Goal: Task Accomplishment & Management: Manage account settings

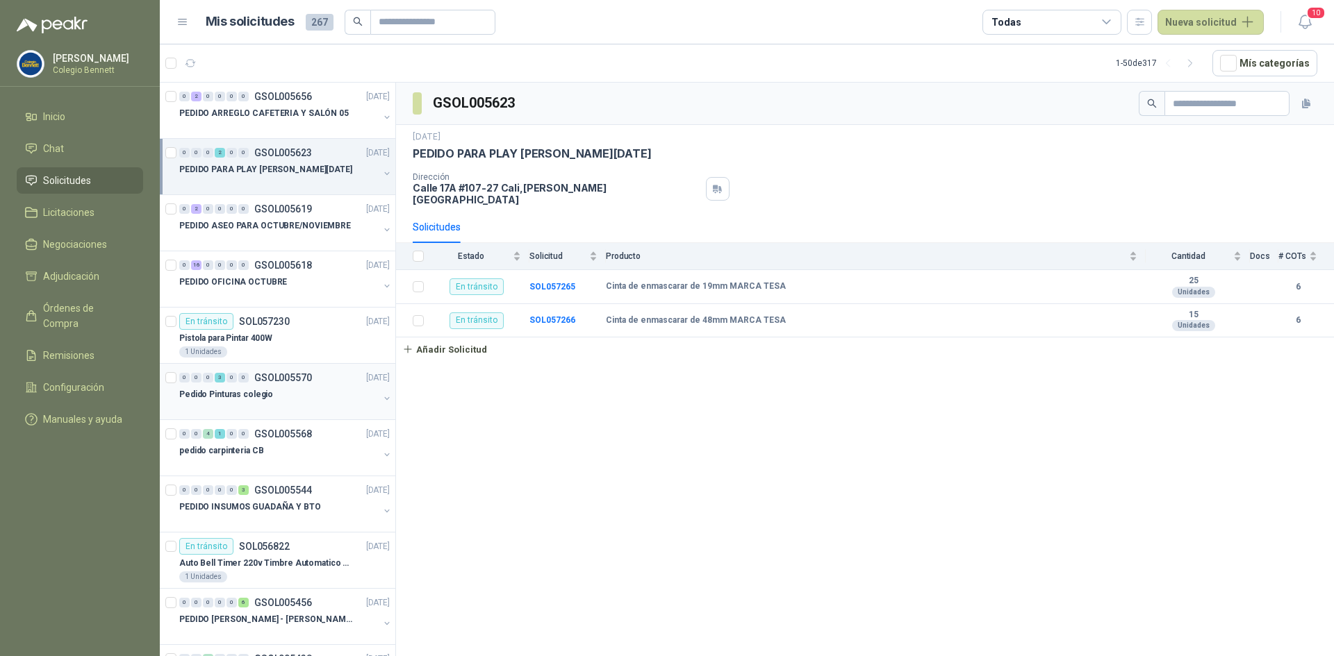
click at [258, 389] on p "Pedido Pinturas colegio" at bounding box center [226, 394] width 94 height 13
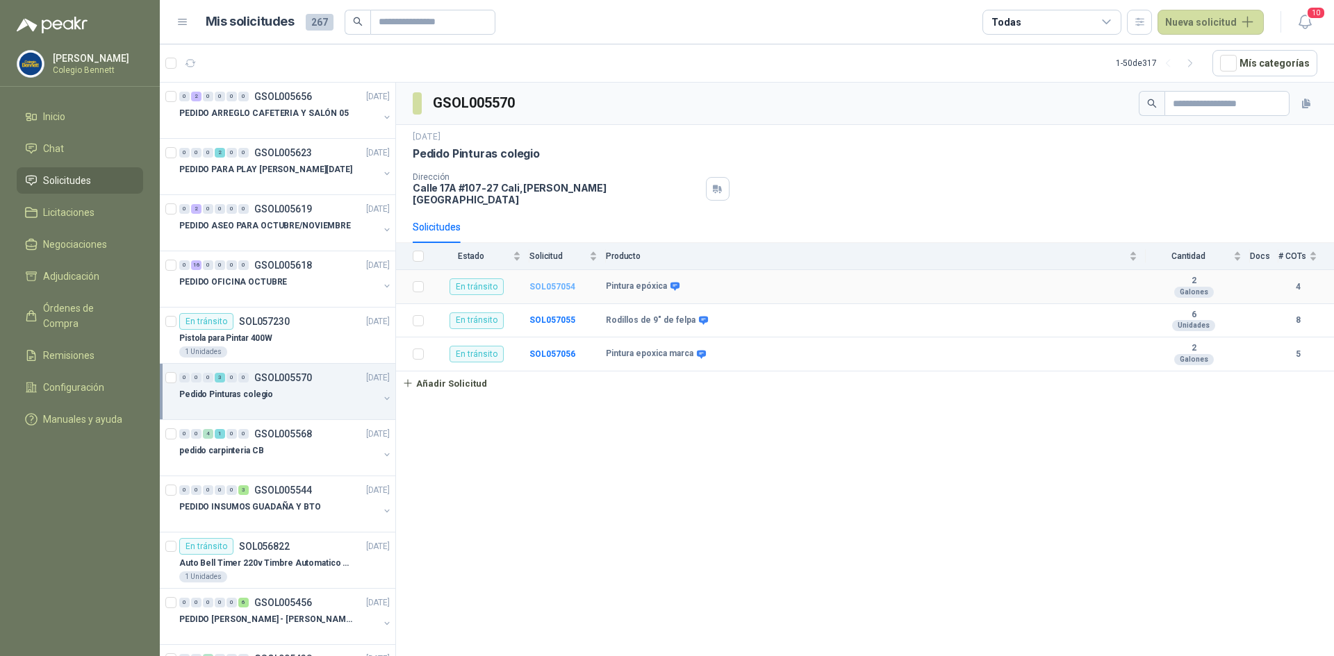
click at [531, 282] on b "SOL057054" at bounding box center [552, 287] width 46 height 10
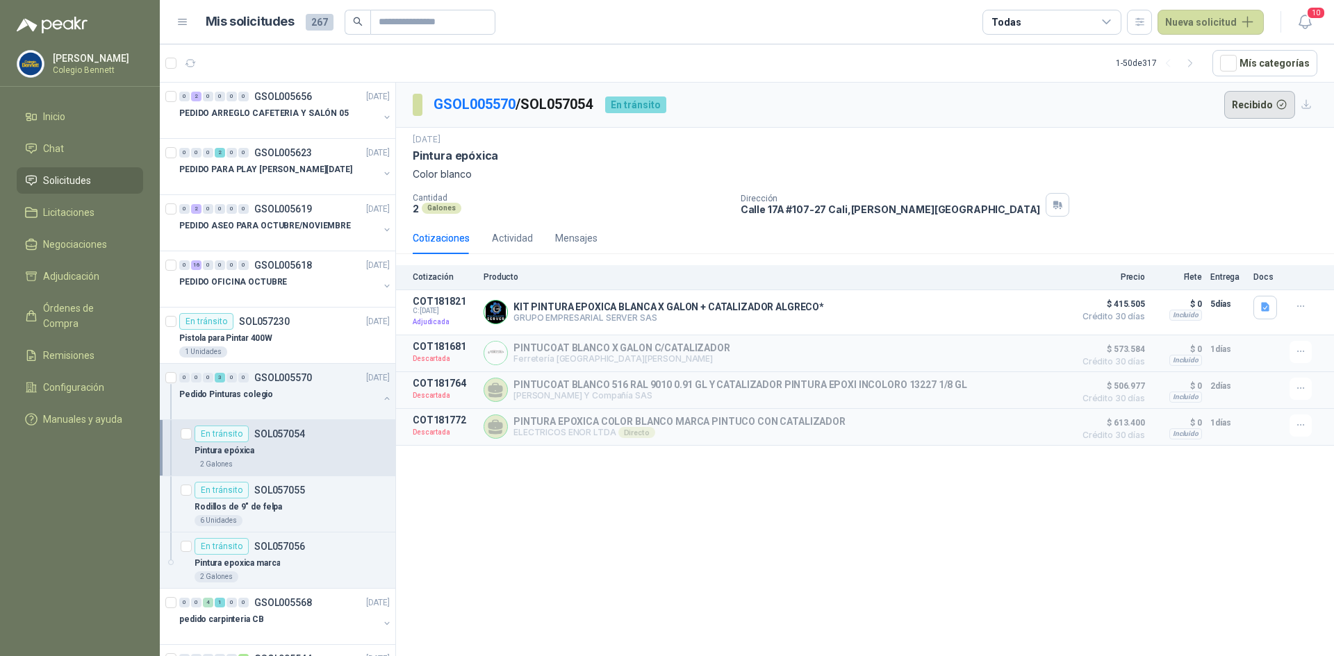
click at [1248, 106] on button "Recibido" at bounding box center [1260, 105] width 72 height 28
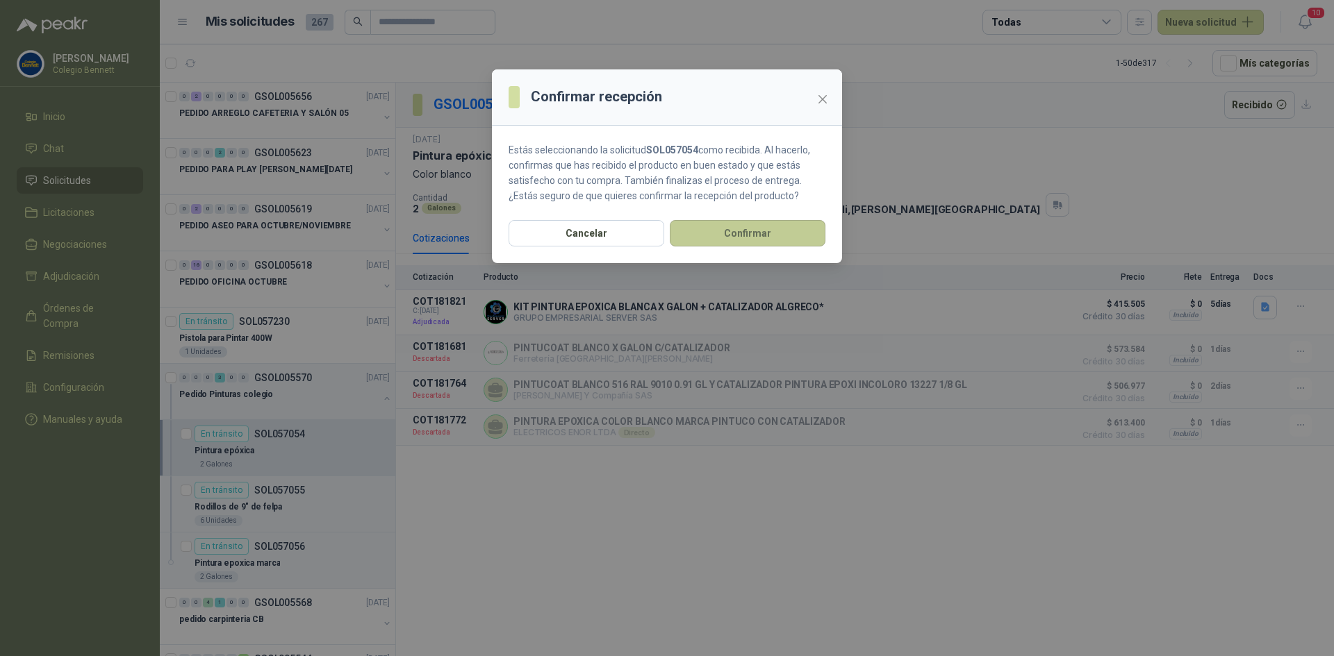
click at [781, 234] on button "Confirmar" at bounding box center [748, 233] width 156 height 26
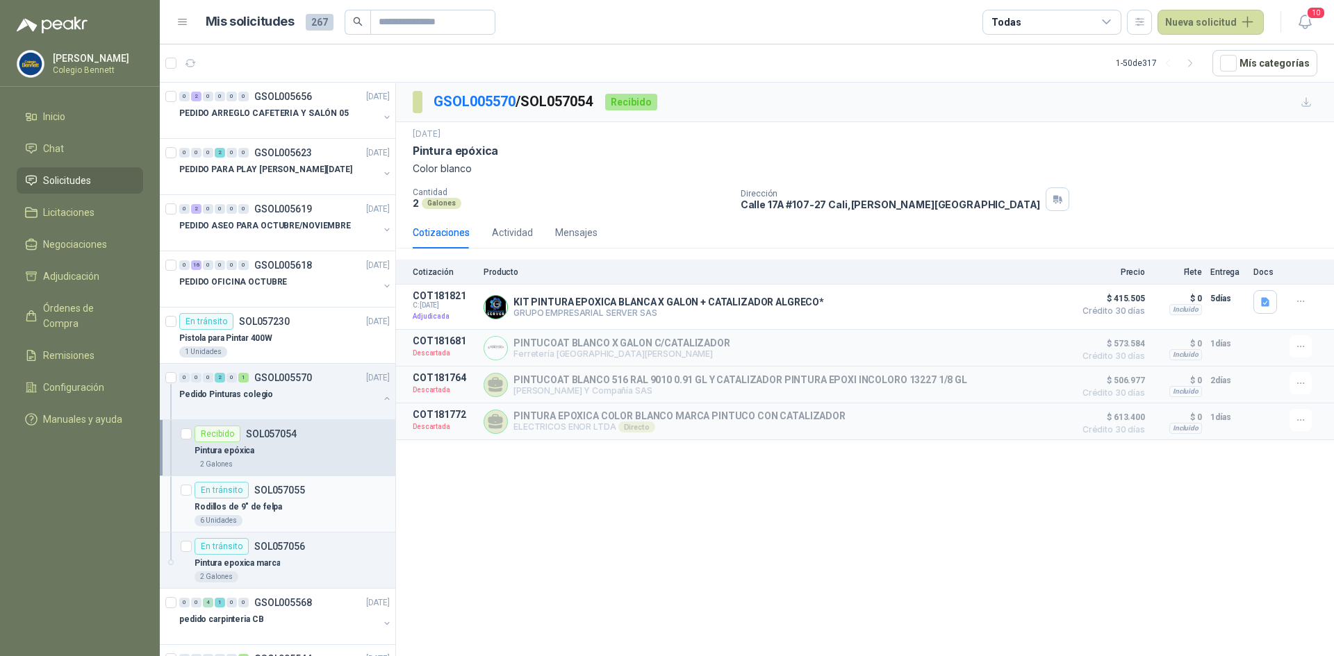
click at [283, 491] on p "SOL057055" at bounding box center [279, 491] width 51 height 10
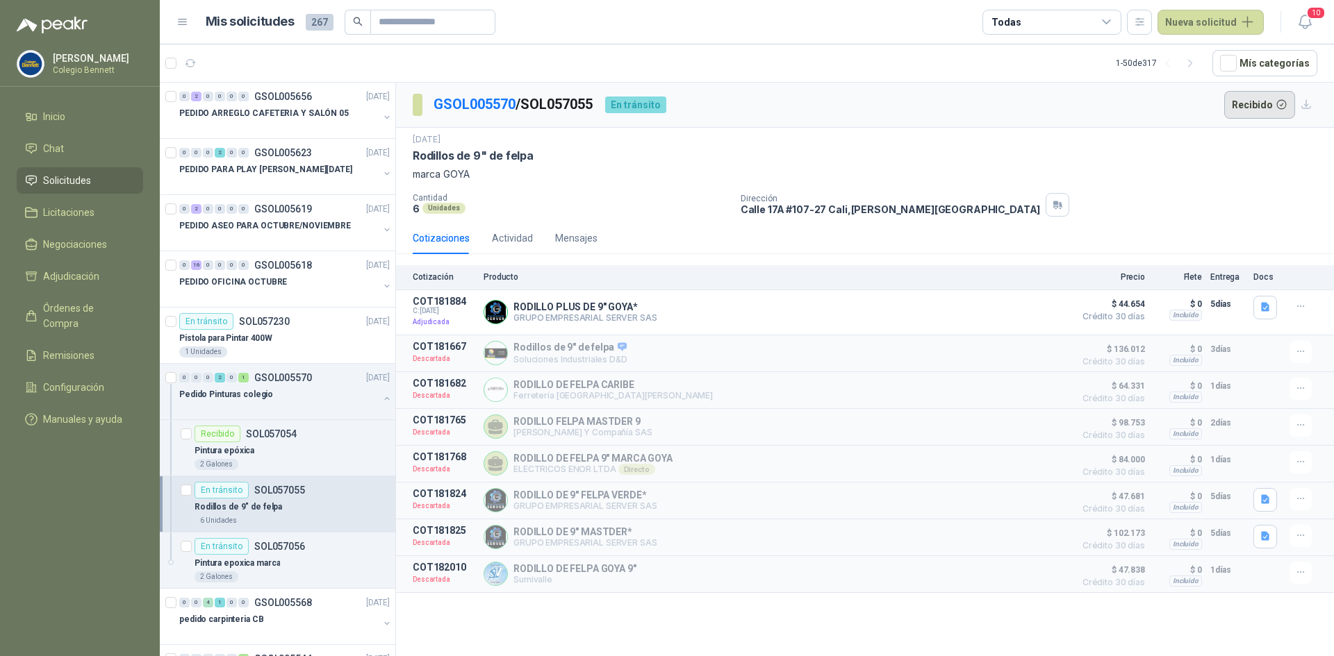
click at [1255, 107] on button "Recibido" at bounding box center [1260, 105] width 72 height 28
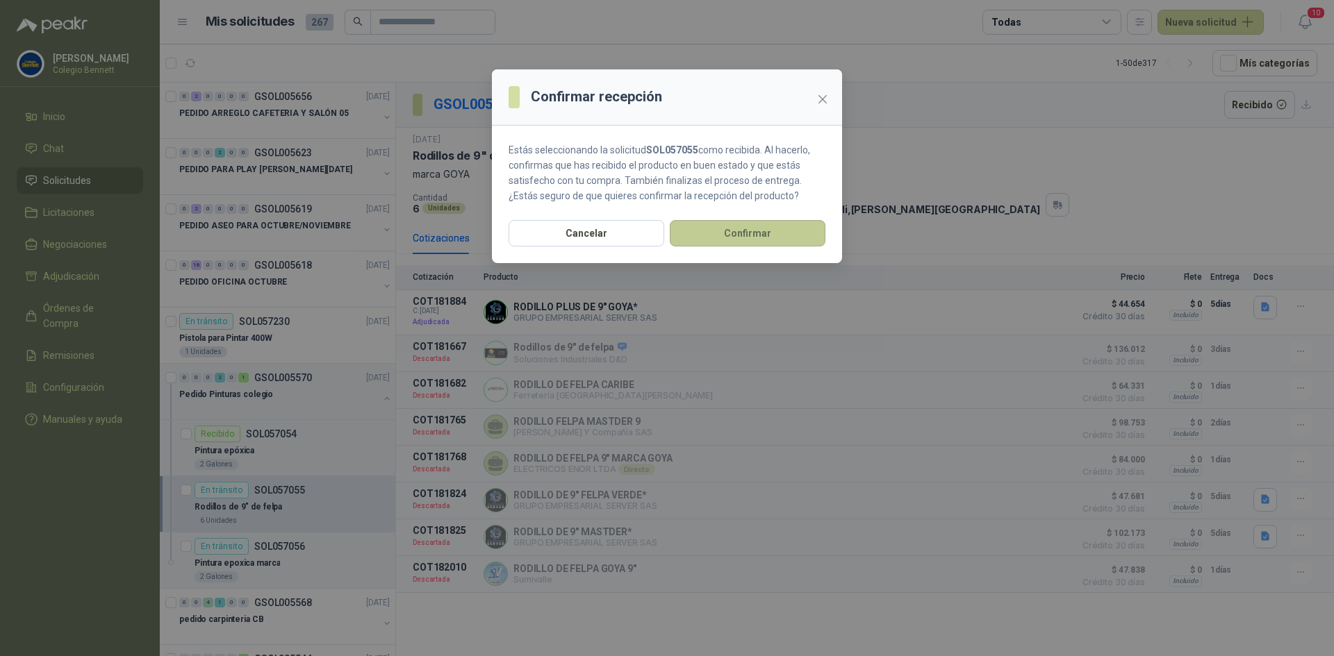
click at [797, 227] on button "Confirmar" at bounding box center [748, 233] width 156 height 26
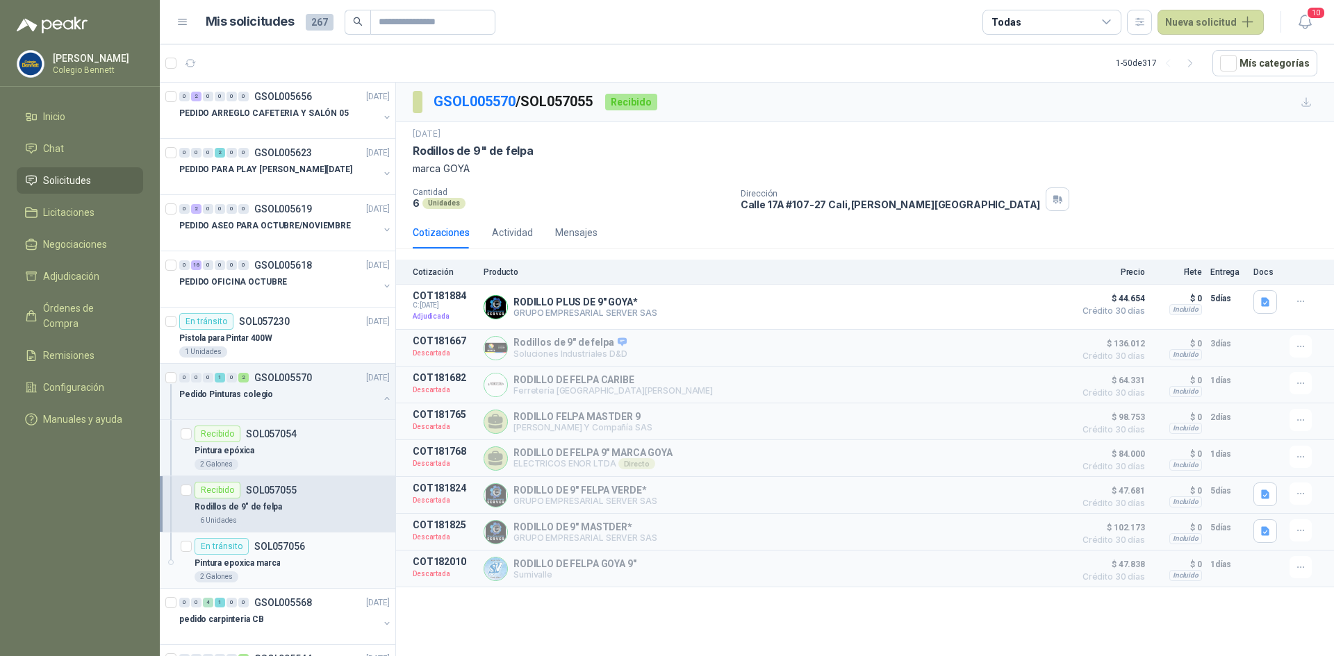
click at [242, 561] on p "Pintura epoxica marca" at bounding box center [237, 563] width 85 height 13
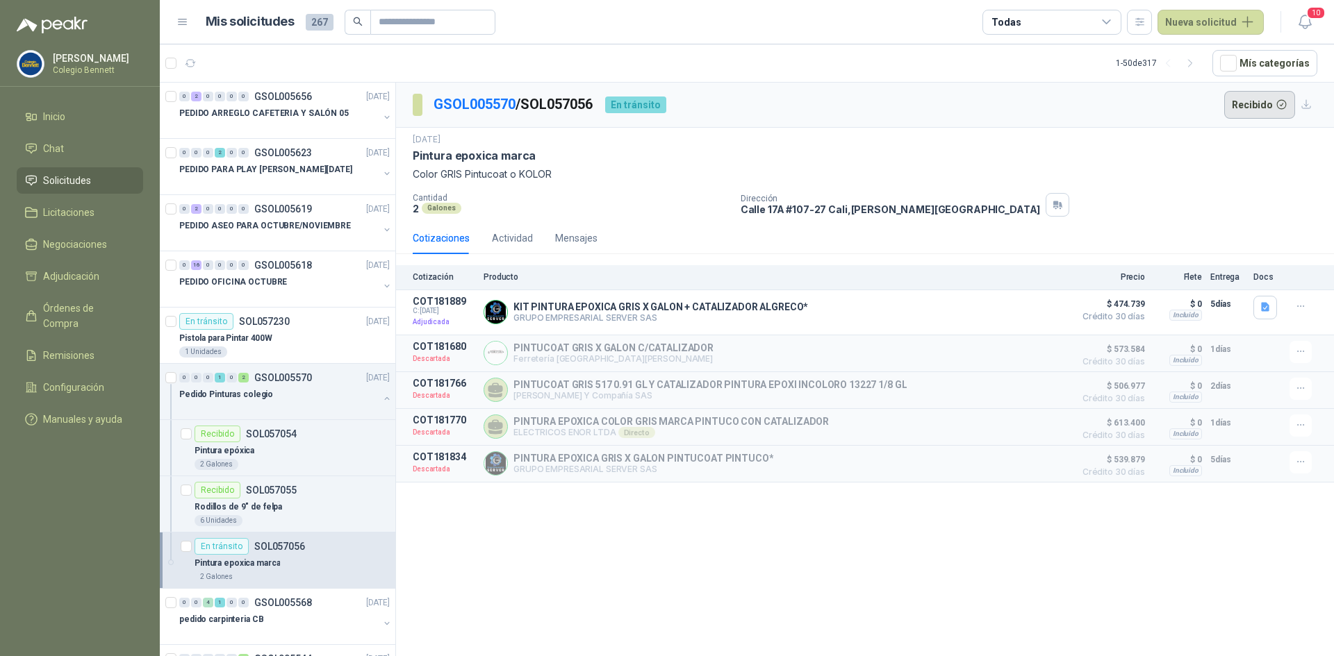
click at [1246, 104] on button "Recibido" at bounding box center [1260, 105] width 72 height 28
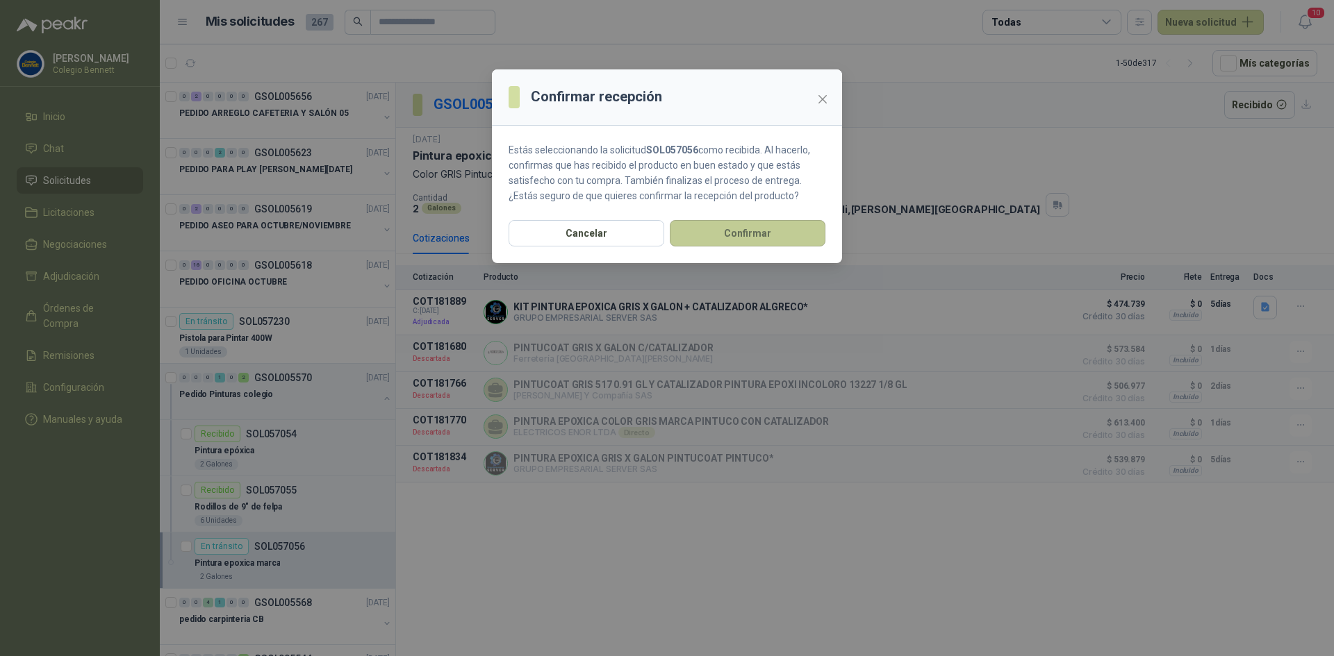
click at [817, 234] on button "Confirmar" at bounding box center [748, 233] width 156 height 26
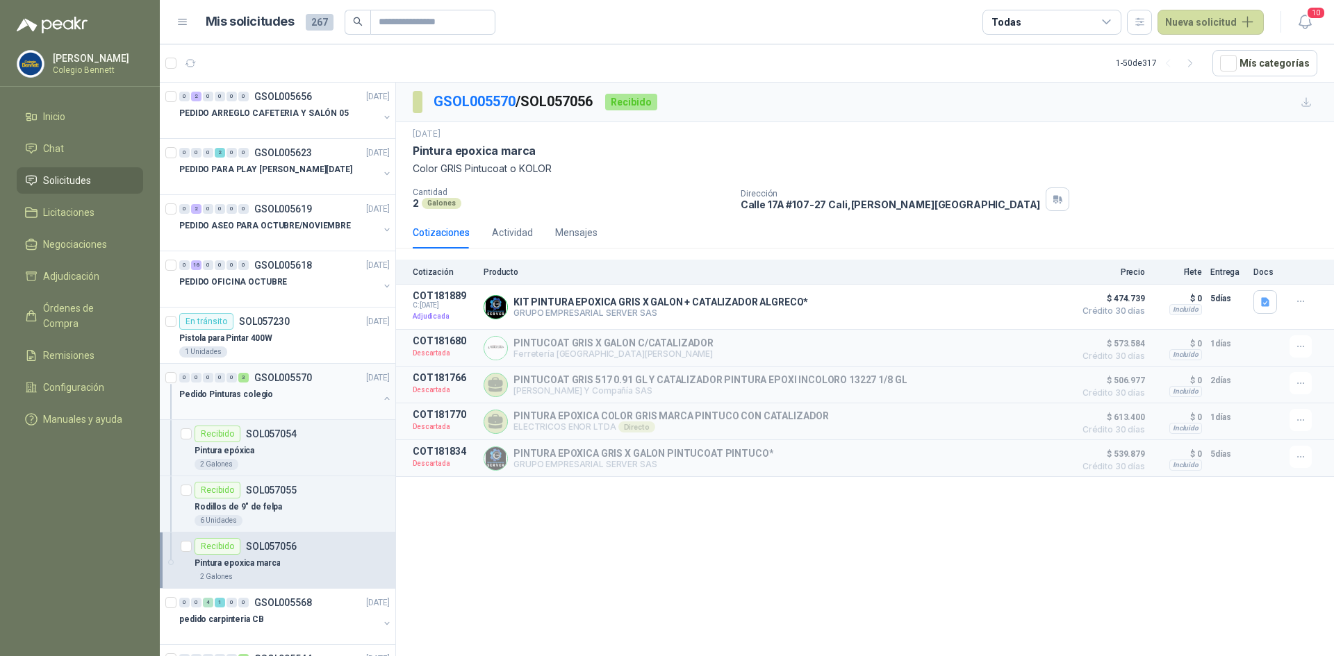
click at [381, 399] on button "button" at bounding box center [386, 398] width 11 height 11
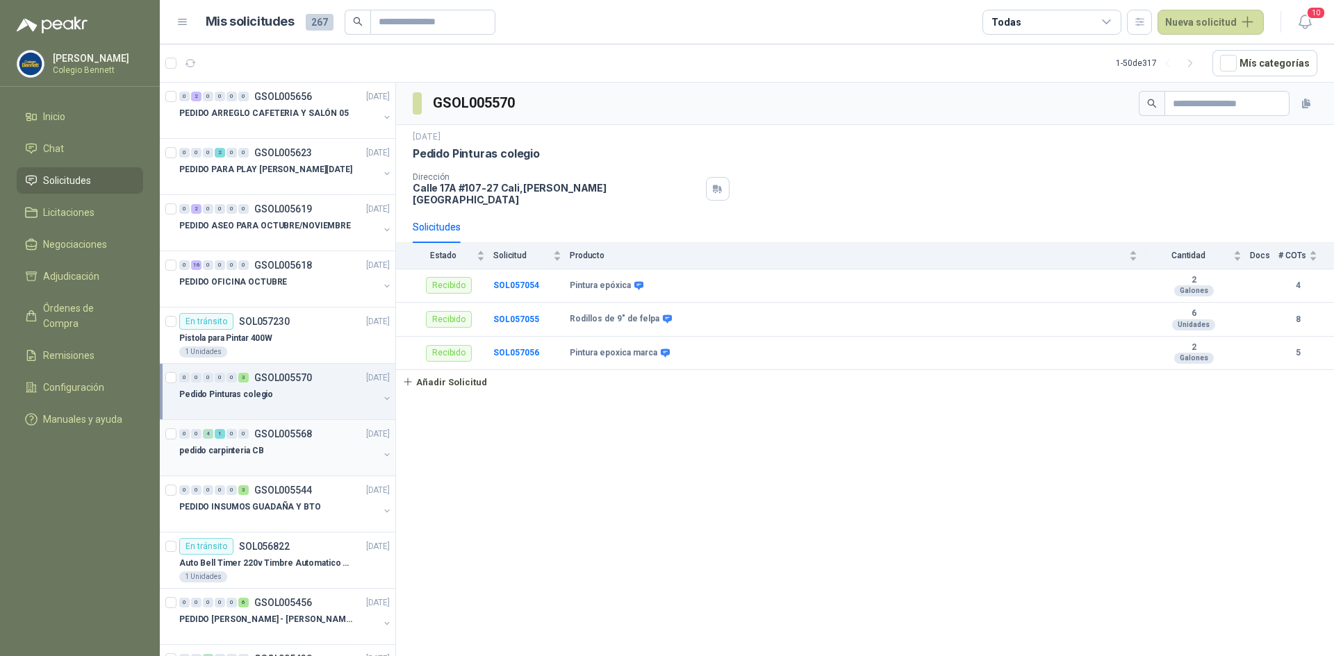
click at [322, 447] on div "pedido carpinteria CB" at bounding box center [278, 450] width 199 height 17
